Goal: Check status: Check status

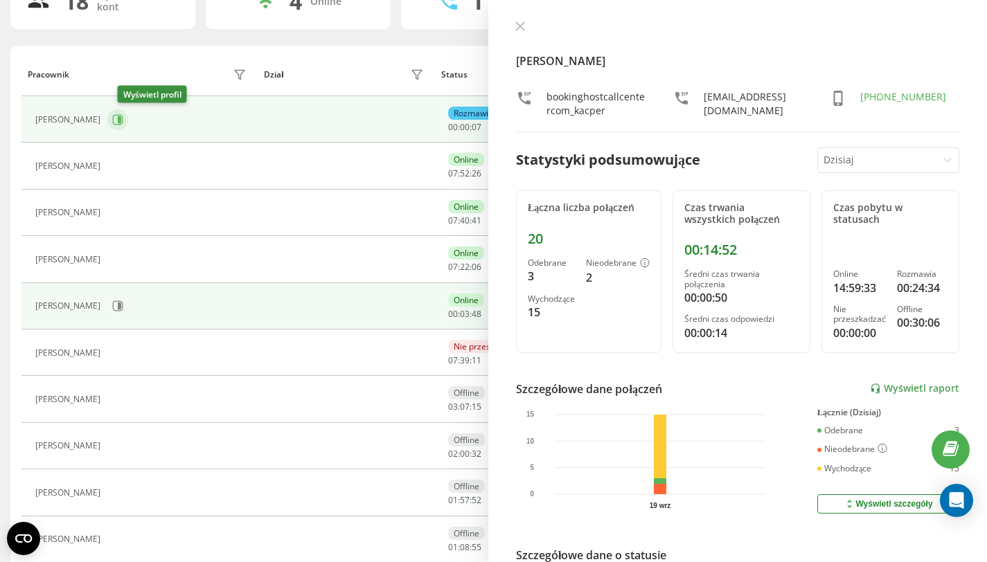
click at [128, 125] on button at bounding box center [117, 119] width 21 height 21
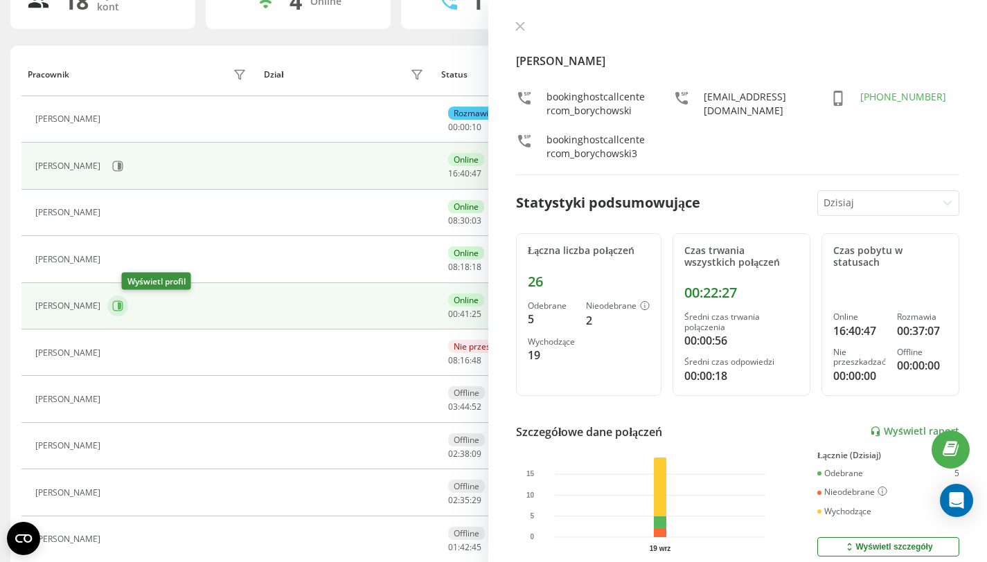
click at [123, 301] on icon at bounding box center [118, 306] width 10 height 10
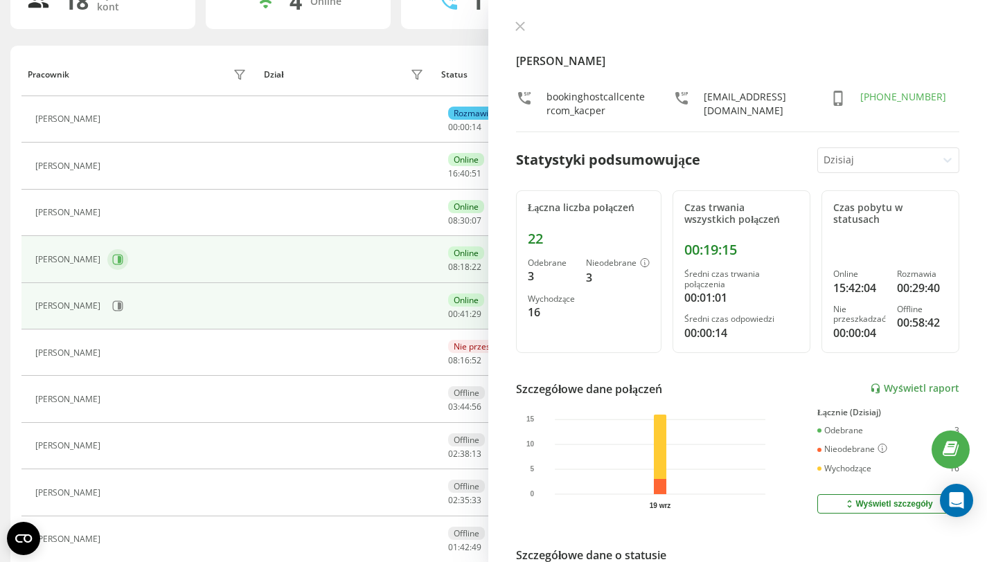
click at [118, 259] on icon at bounding box center [119, 259] width 3 height 7
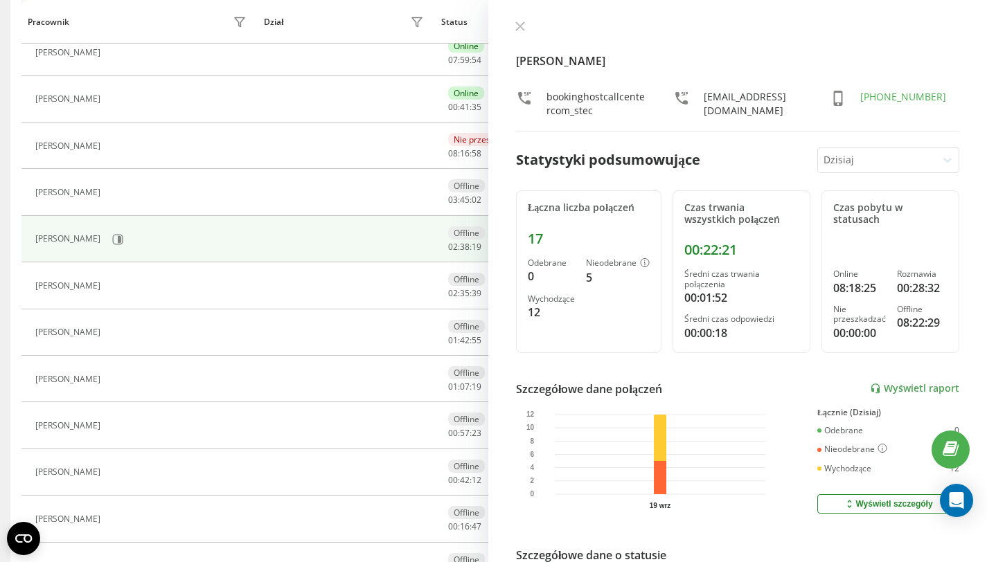
scroll to position [330, 0]
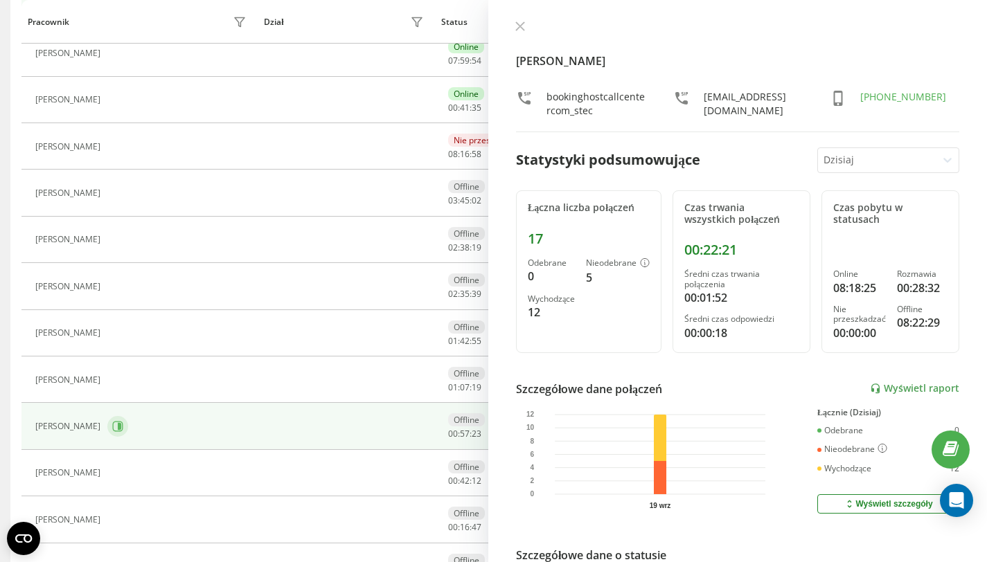
click at [118, 426] on icon at bounding box center [119, 426] width 3 height 7
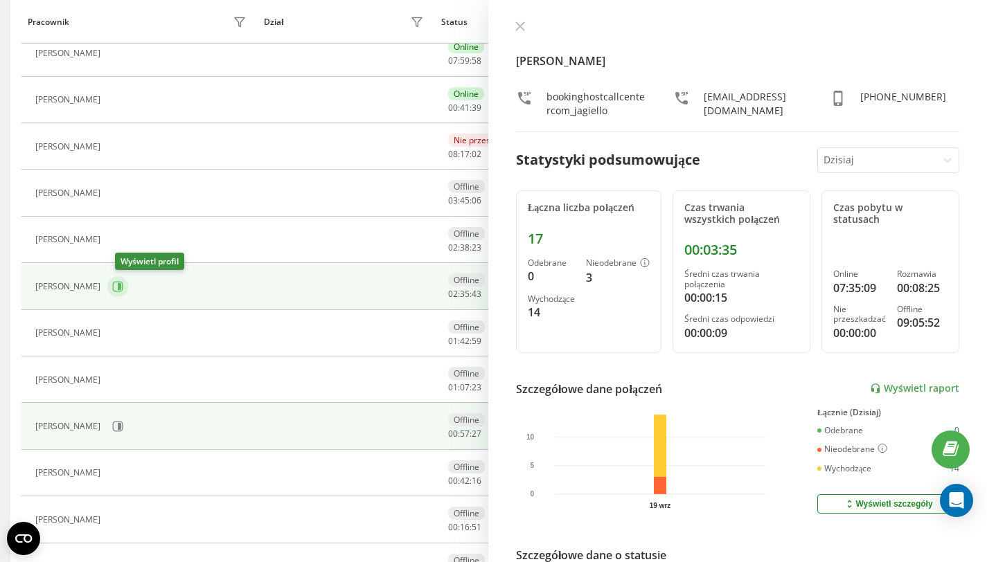
click at [121, 286] on icon at bounding box center [119, 286] width 3 height 7
